Goal: Find specific page/section: Find specific page/section

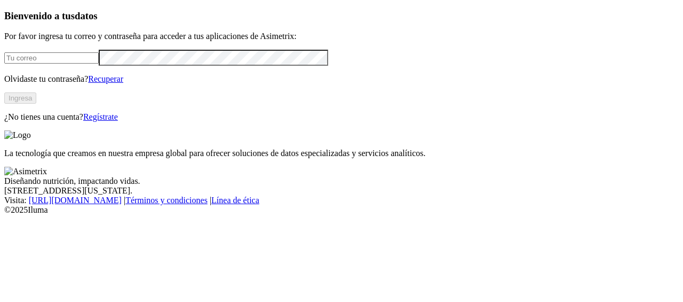
click at [99, 64] on input "email" at bounding box center [51, 57] width 95 height 11
type input "[PERSON_NAME][EMAIL_ADDRESS][PERSON_NAME][DOMAIN_NAME]"
click at [36, 104] on button "Ingresa" at bounding box center [20, 97] width 32 height 11
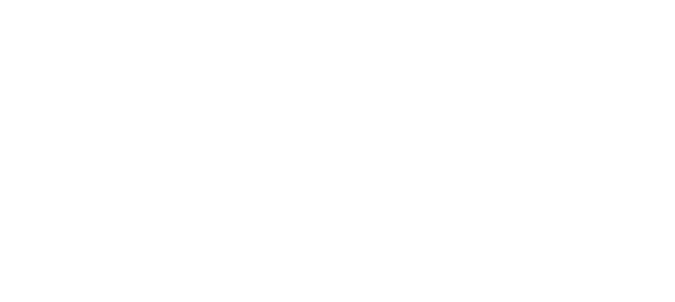
type input "C"
type input "E"
type input "D"
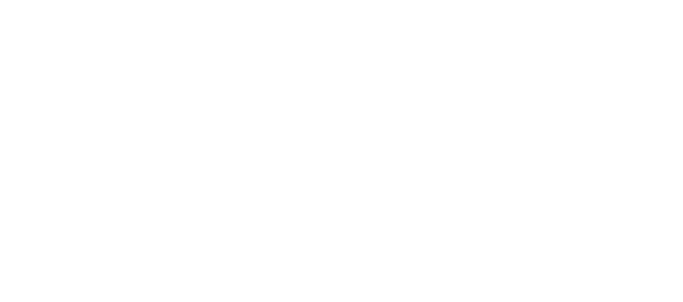
type input "SMA"
type input "ALIAR"
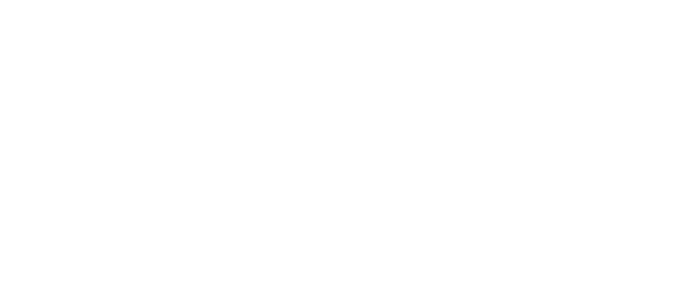
type input "S"
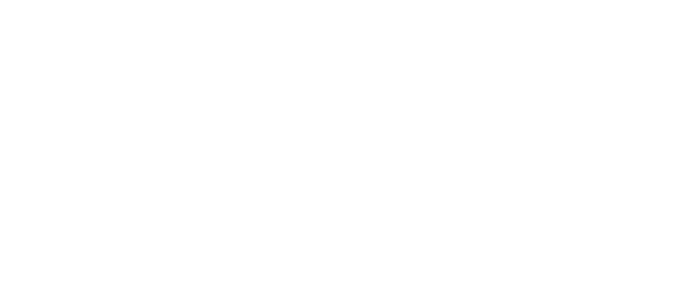
type input "s"
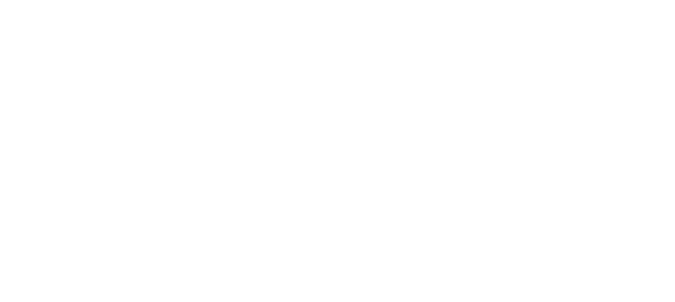
scroll to position [103, 0]
